Goal: Complete application form

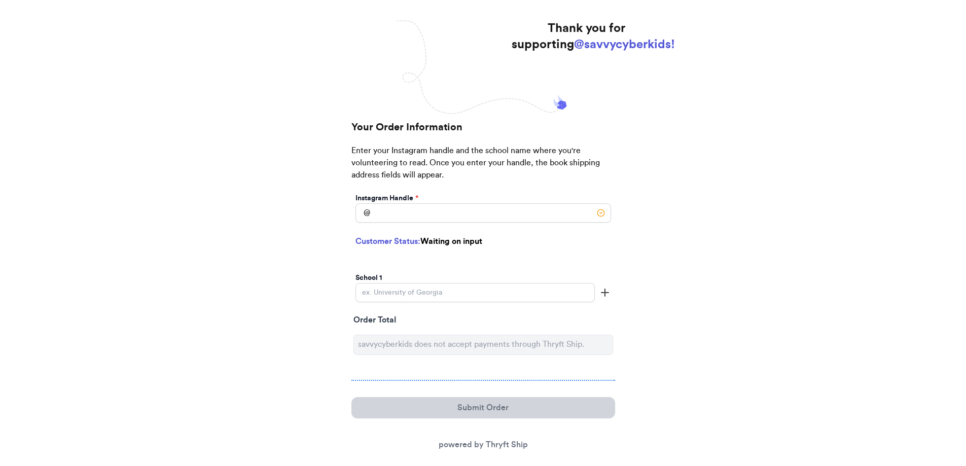
scroll to position [103, 0]
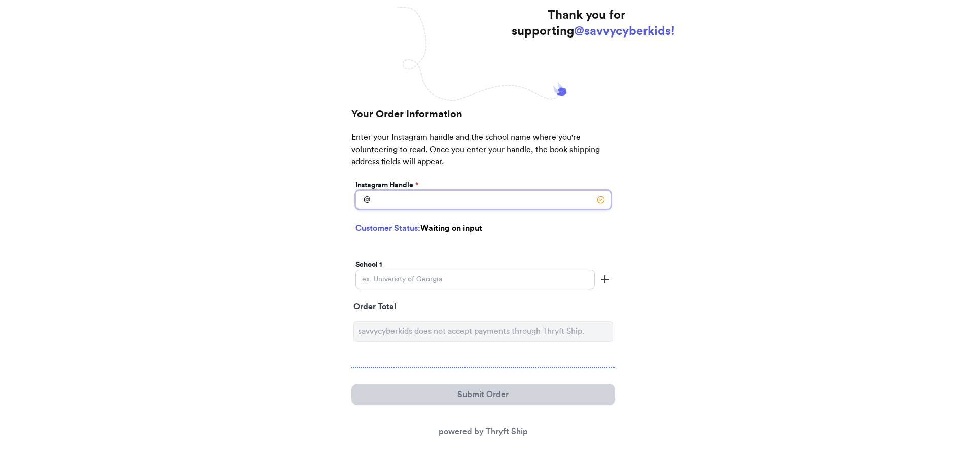
click at [405, 201] on input "Instagram Handle *" at bounding box center [482, 199] width 255 height 19
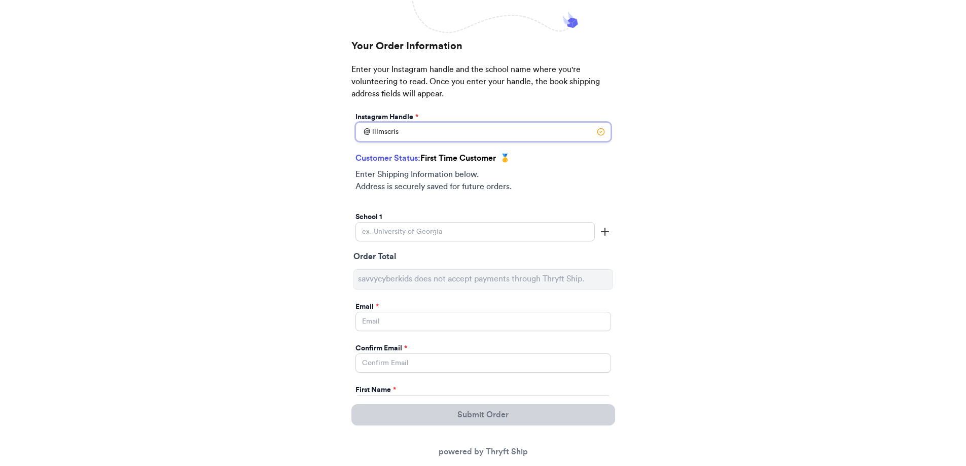
scroll to position [185, 0]
type input "lilmscris"
click at [407, 234] on input "Instagram Handle *" at bounding box center [474, 231] width 239 height 19
type input "P"
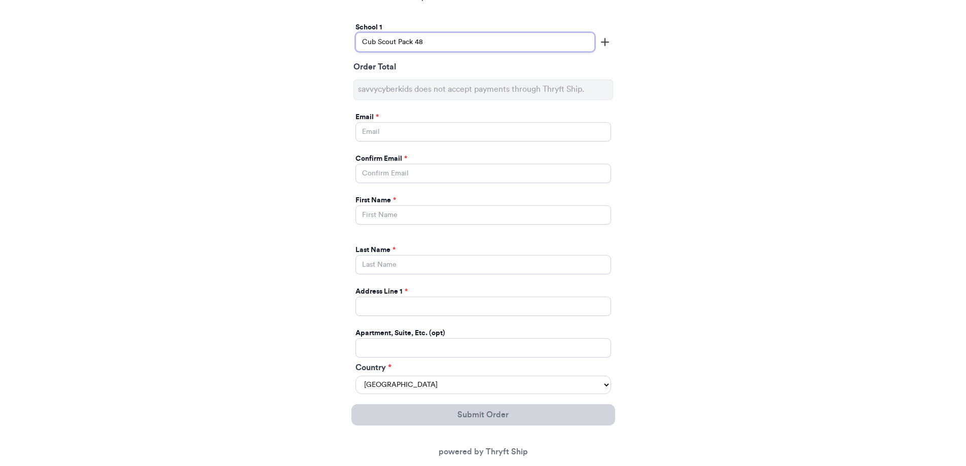
scroll to position [373, 0]
type input "Cub Scout Pack 48"
click at [385, 137] on input "Instagram Handle *" at bounding box center [482, 132] width 255 height 19
type input "[EMAIL_ADDRESS][DOMAIN_NAME]"
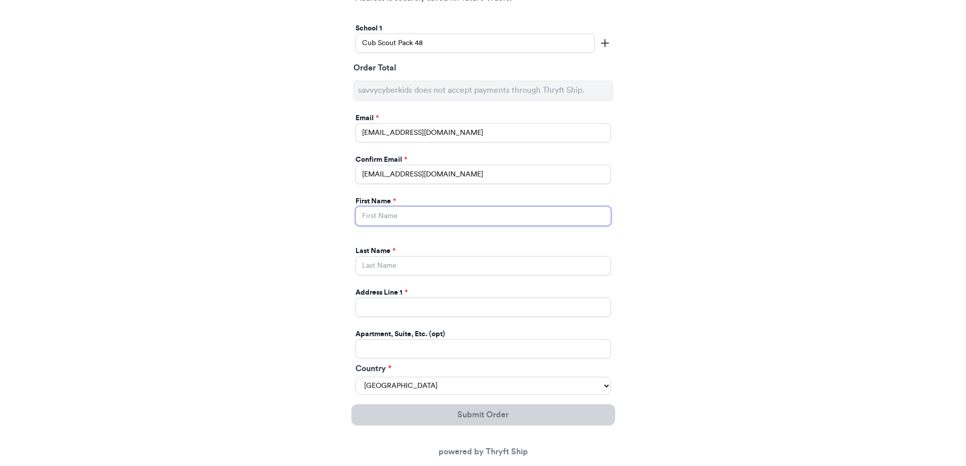
type input "Cristal"
type input "[PERSON_NAME]"
type input "5 Eden Ct"
select select "GA"
type input "Columbus"
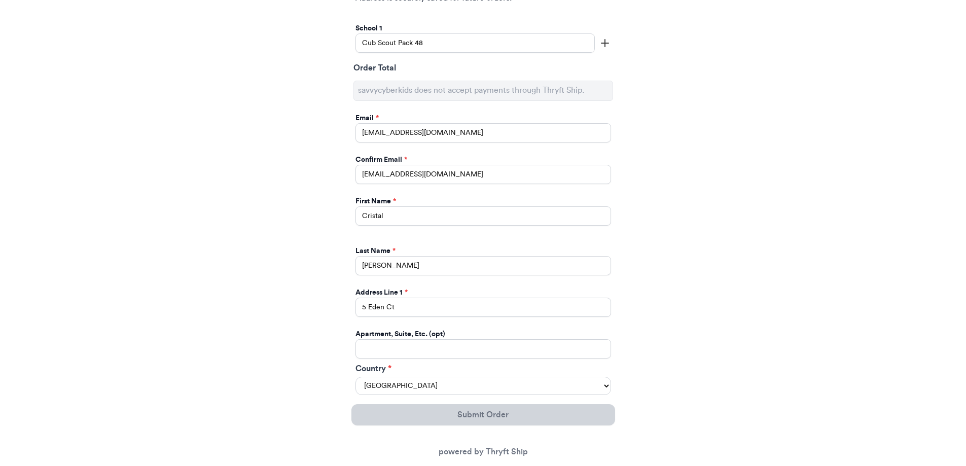
type input "31904"
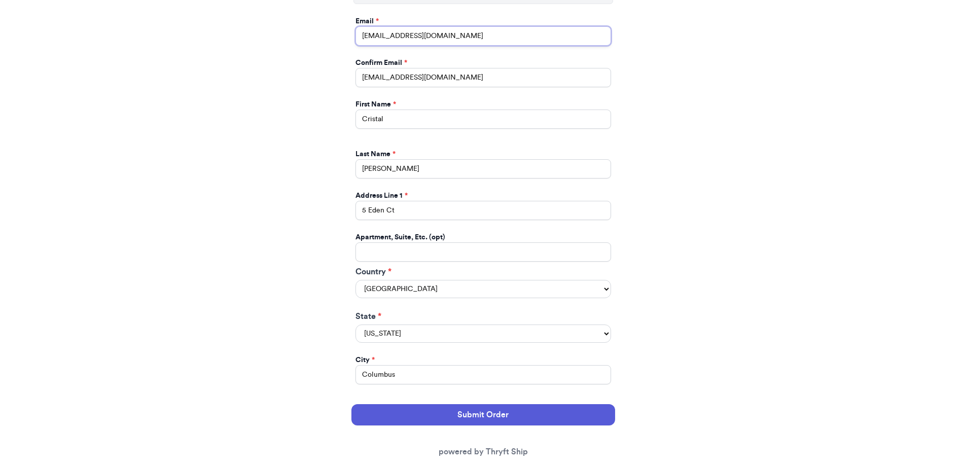
scroll to position [470, 0]
click at [415, 210] on input "5 Eden Ct" at bounding box center [482, 209] width 255 height 19
click at [433, 205] on input "[STREET_ADDRESS]" at bounding box center [482, 209] width 255 height 19
type input "[STREET_ADDRESS]"
click at [366, 249] on input "Instagram Handle *" at bounding box center [482, 250] width 255 height 19
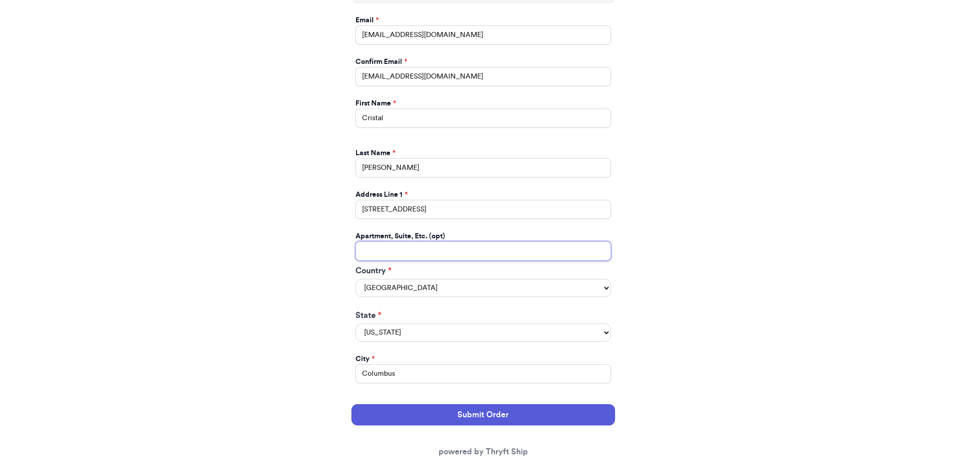
type input "5305"
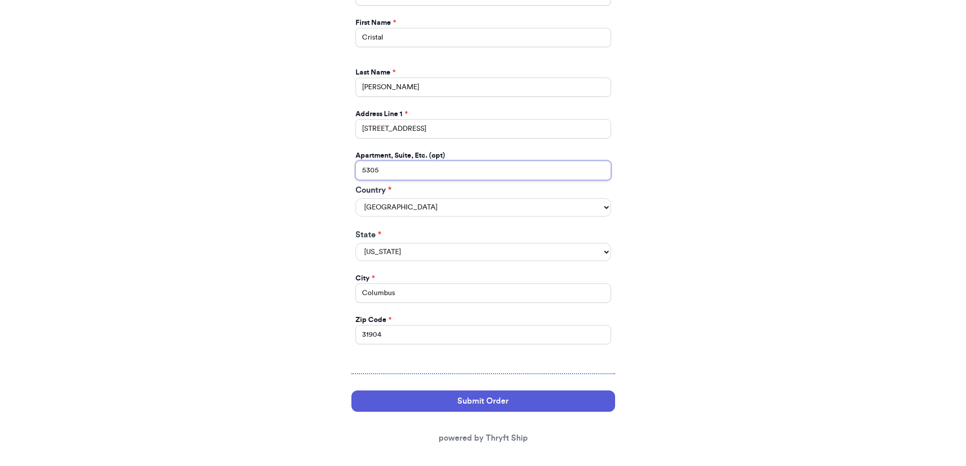
scroll to position [558, 0]
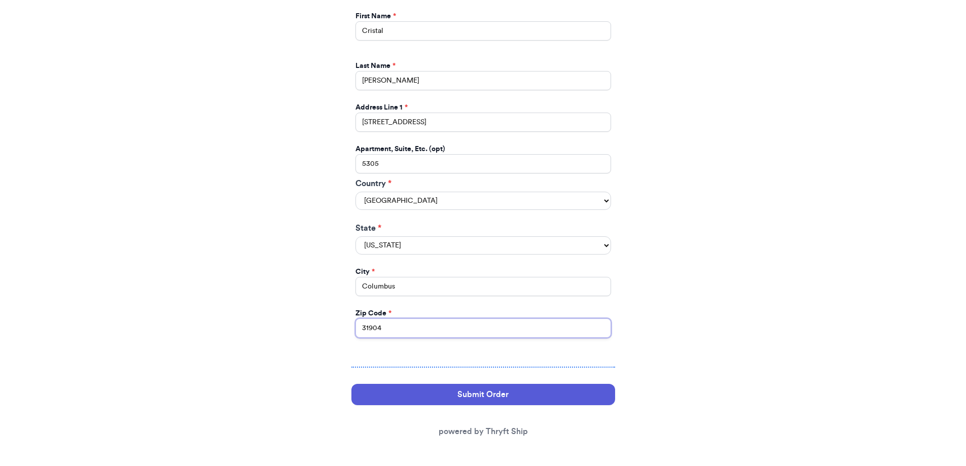
click at [443, 331] on input "31904" at bounding box center [482, 327] width 255 height 19
type input "31903"
drag, startPoint x: 251, startPoint y: 339, endPoint x: 321, endPoint y: 358, distance: 72.6
click at [251, 339] on div "Thank you for supporting @savvycyberkids! Your Order Information Enter your Ins…" at bounding box center [483, 9] width 966 height 913
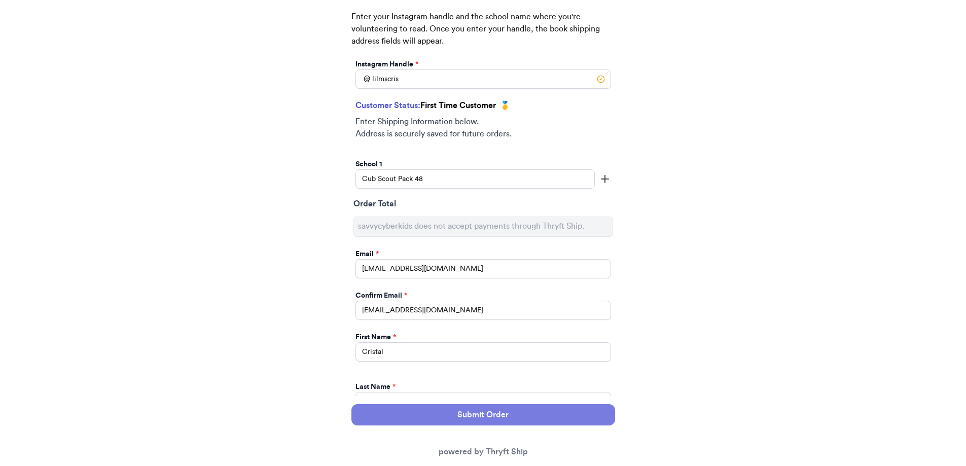
scroll to position [236, 0]
click at [435, 81] on input "lilmscris" at bounding box center [482, 79] width 255 height 19
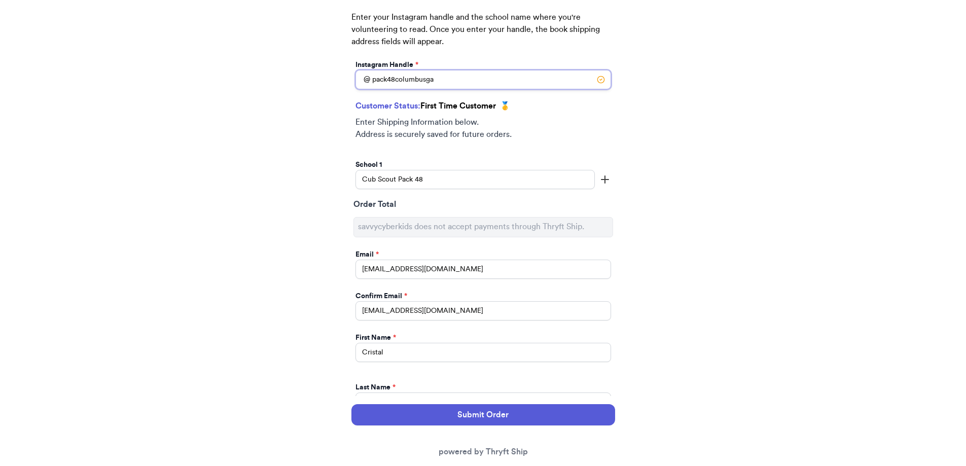
type input "pack48columbusga"
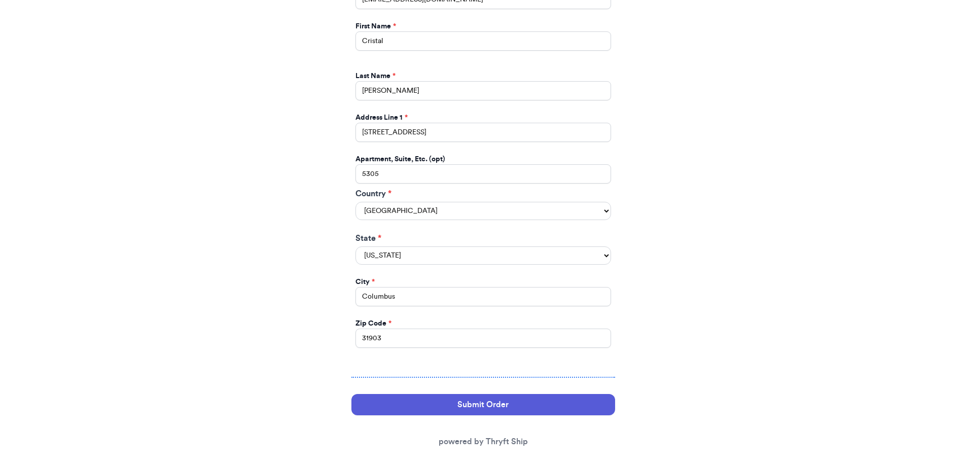
scroll to position [558, 0]
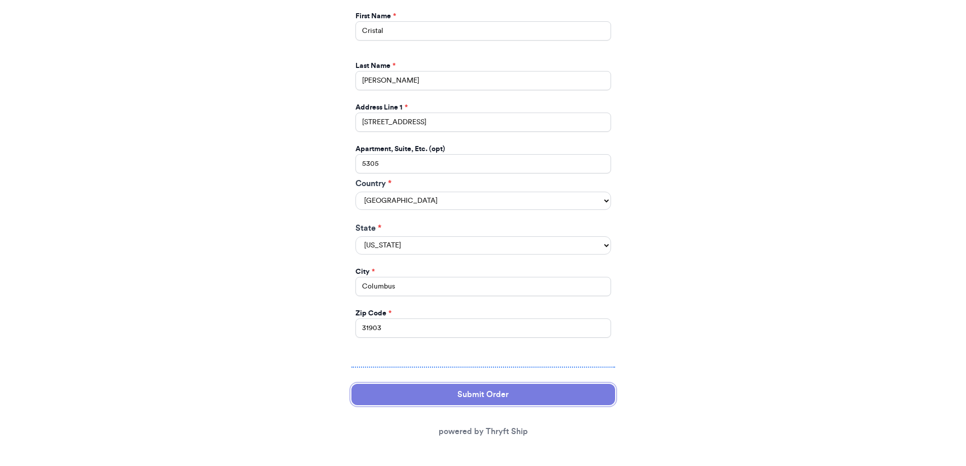
click at [496, 392] on button "Submit Order" at bounding box center [483, 394] width 264 height 21
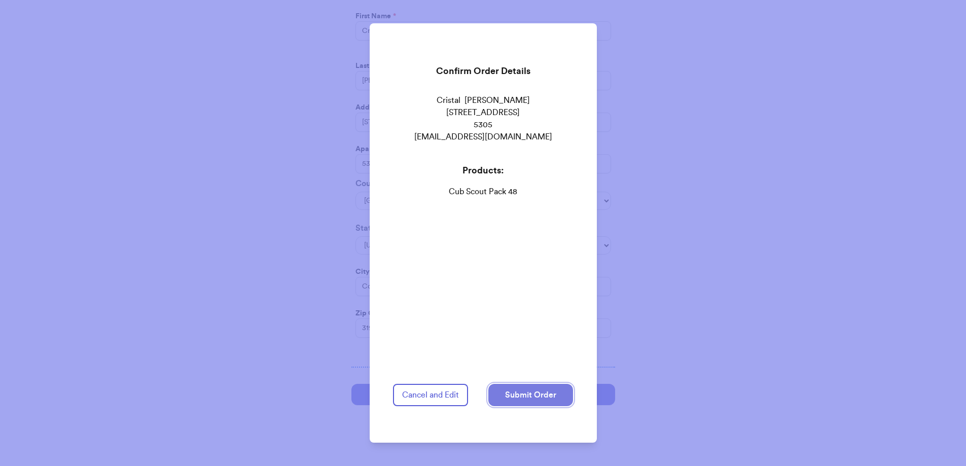
click at [524, 390] on button "Submit Order" at bounding box center [530, 395] width 85 height 22
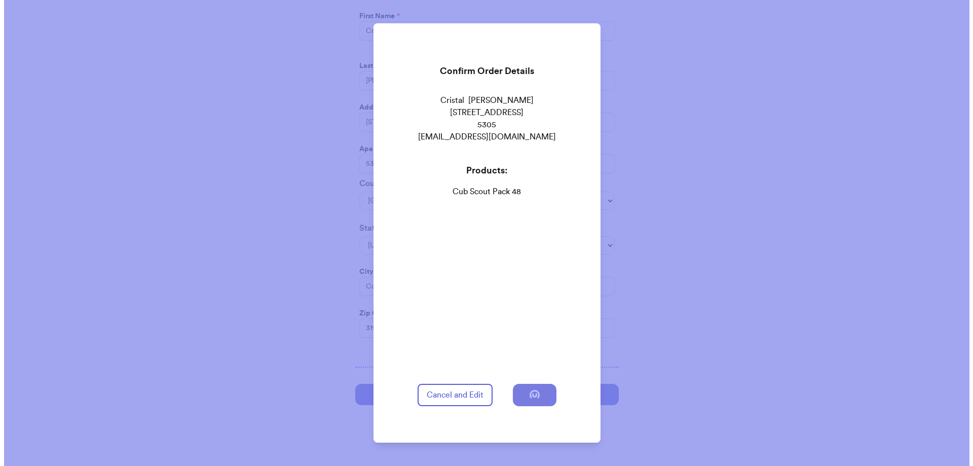
scroll to position [0, 0]
